Goal: Find specific page/section: Find specific page/section

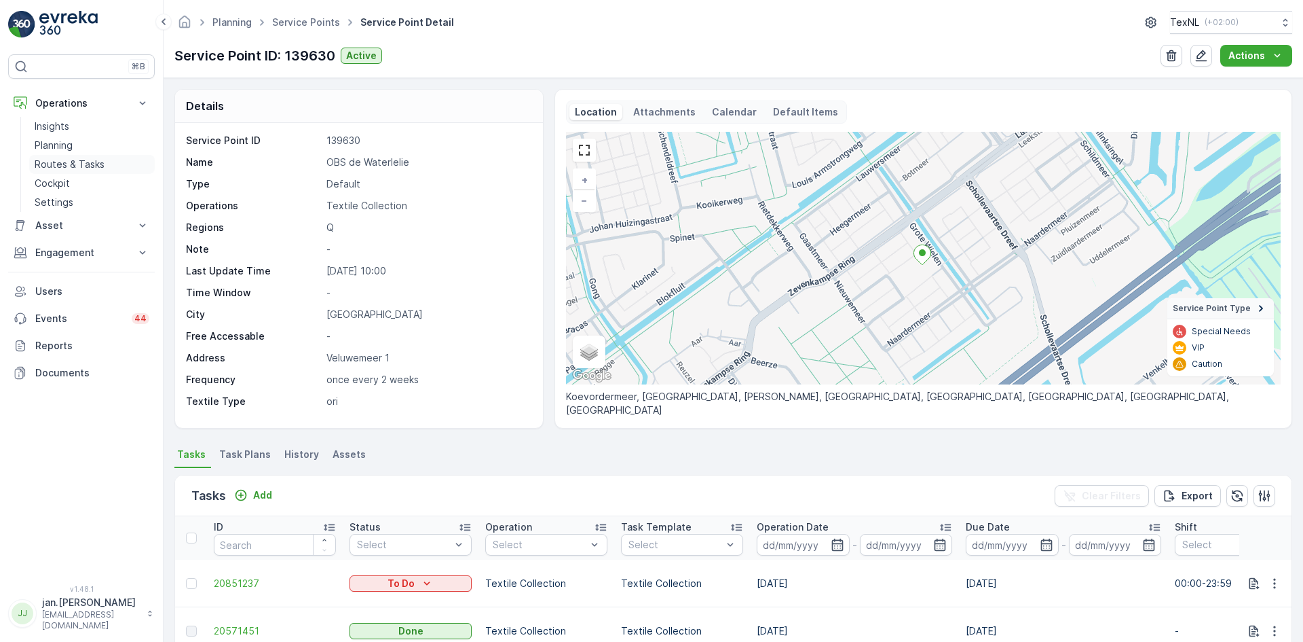
click at [65, 163] on p "Routes & Tasks" at bounding box center [70, 164] width 70 height 14
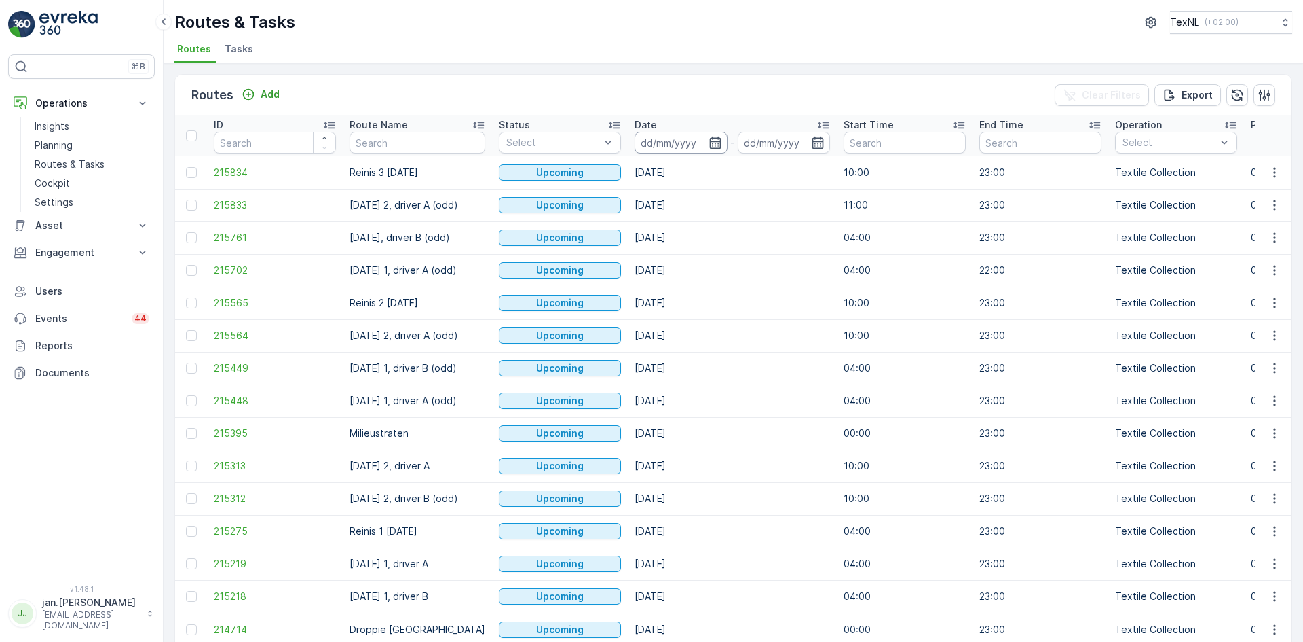
click at [661, 143] on input at bounding box center [681, 143] width 93 height 22
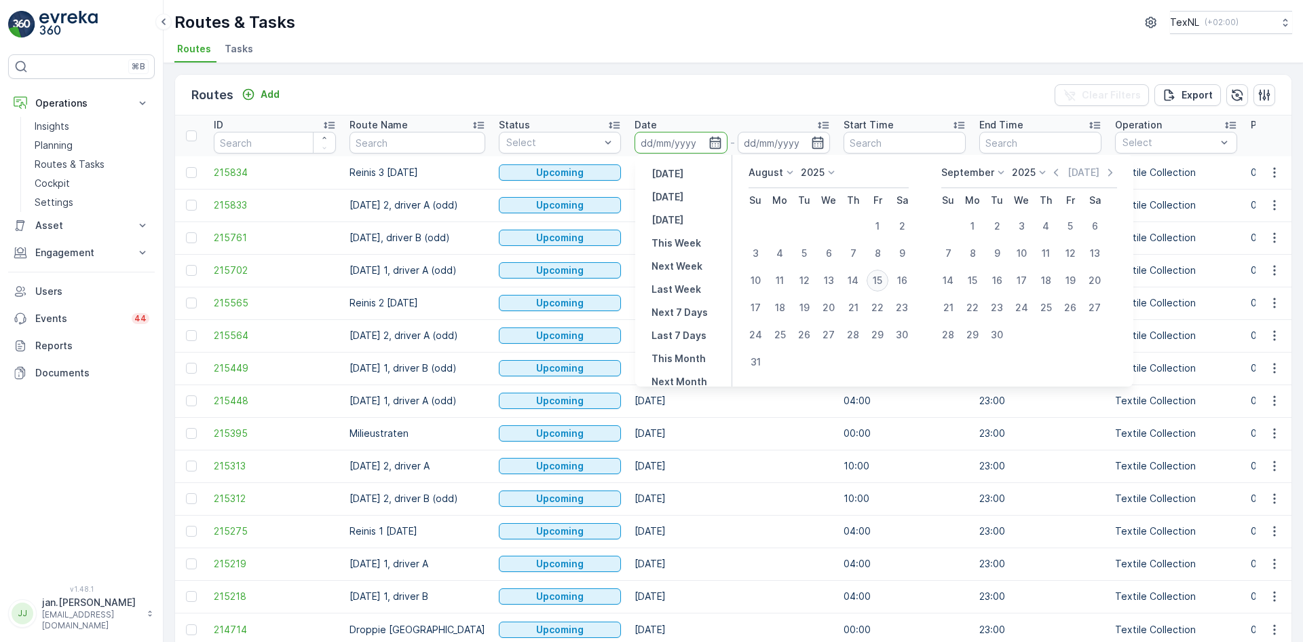
click at [876, 278] on div "15" at bounding box center [878, 281] width 22 height 22
type input "[DATE]"
click at [876, 278] on div "15" at bounding box center [878, 281] width 22 height 22
type input "[DATE]"
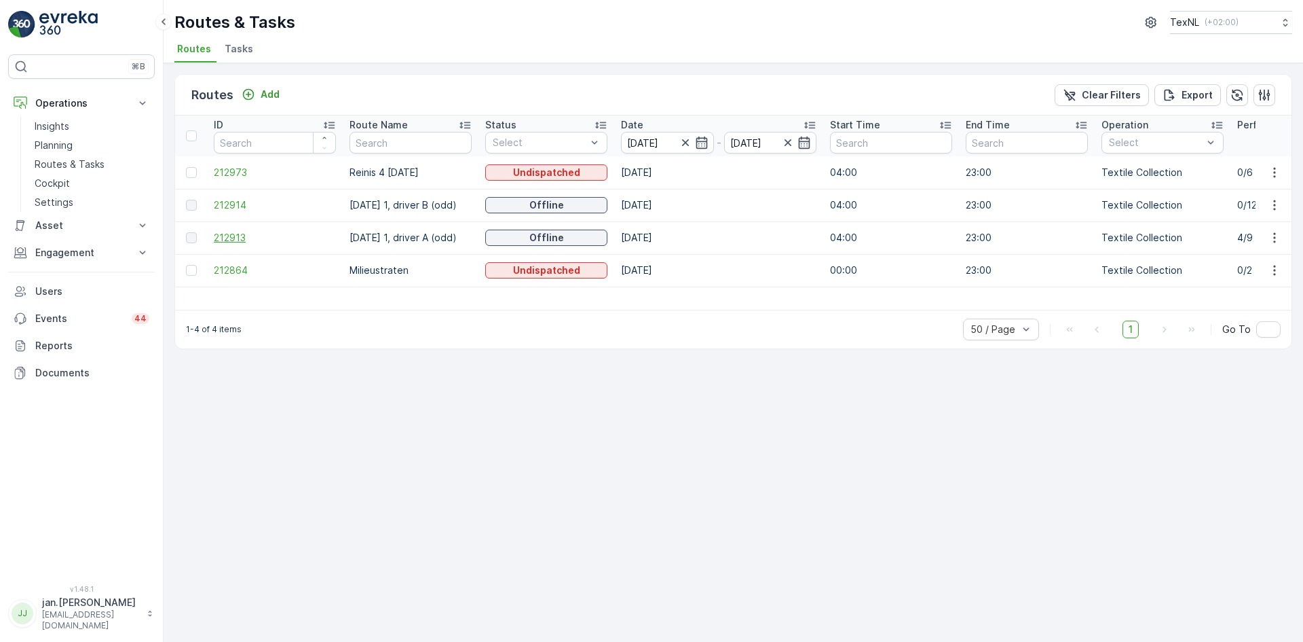
click at [240, 240] on span "212913" at bounding box center [275, 238] width 122 height 14
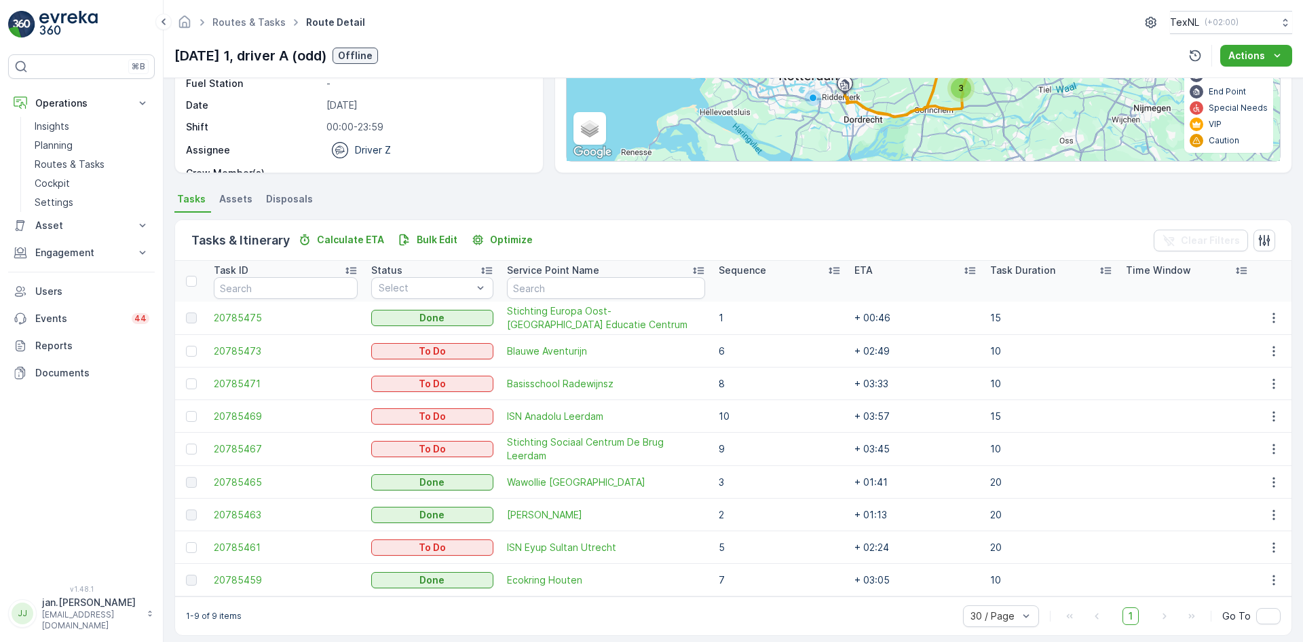
scroll to position [199, 0]
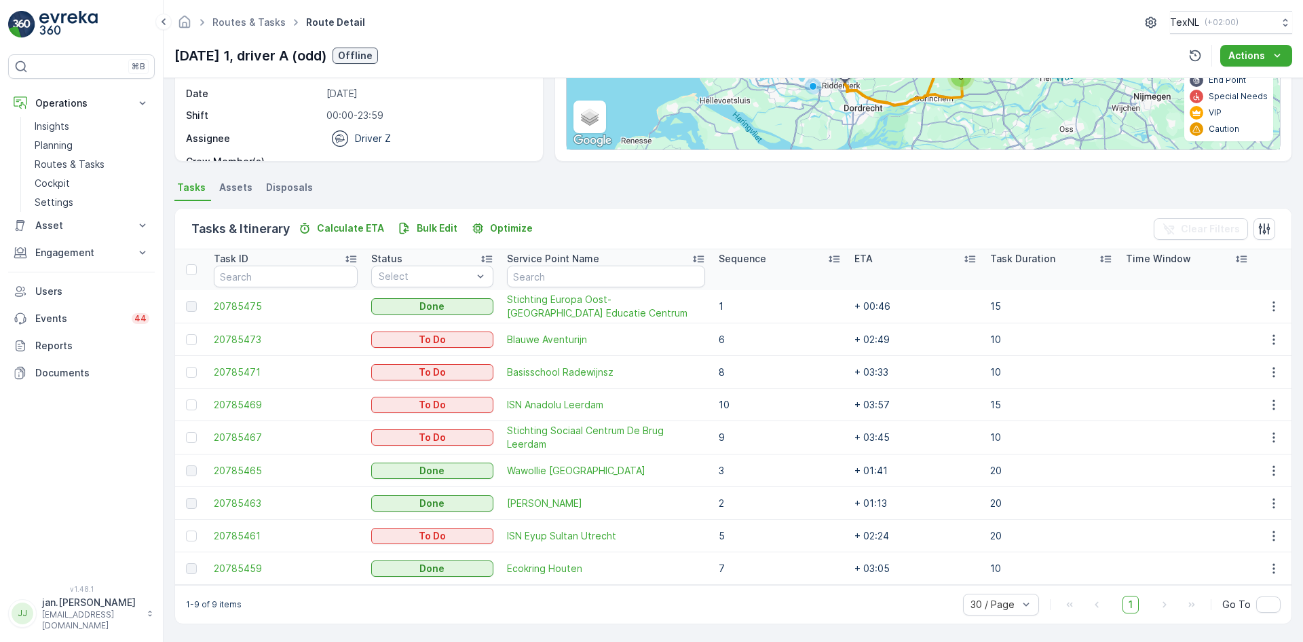
click at [758, 261] on p "Sequence" at bounding box center [743, 259] width 48 height 14
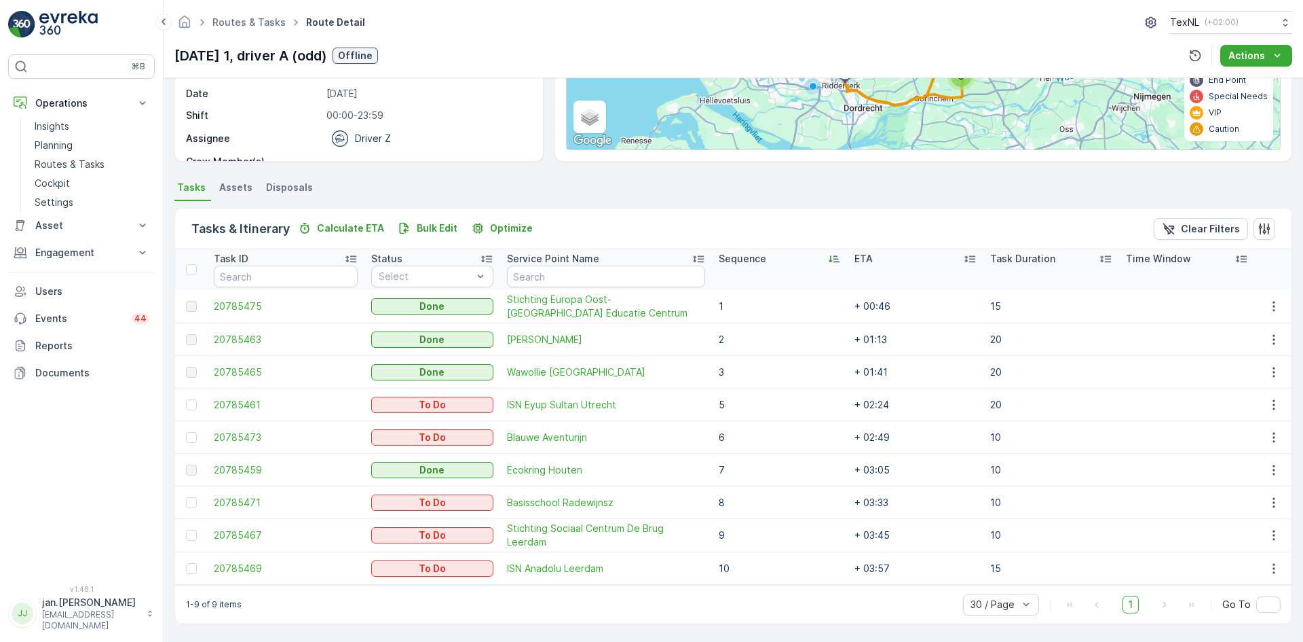
scroll to position [199, 0]
